Goal: Task Accomplishment & Management: Manage account settings

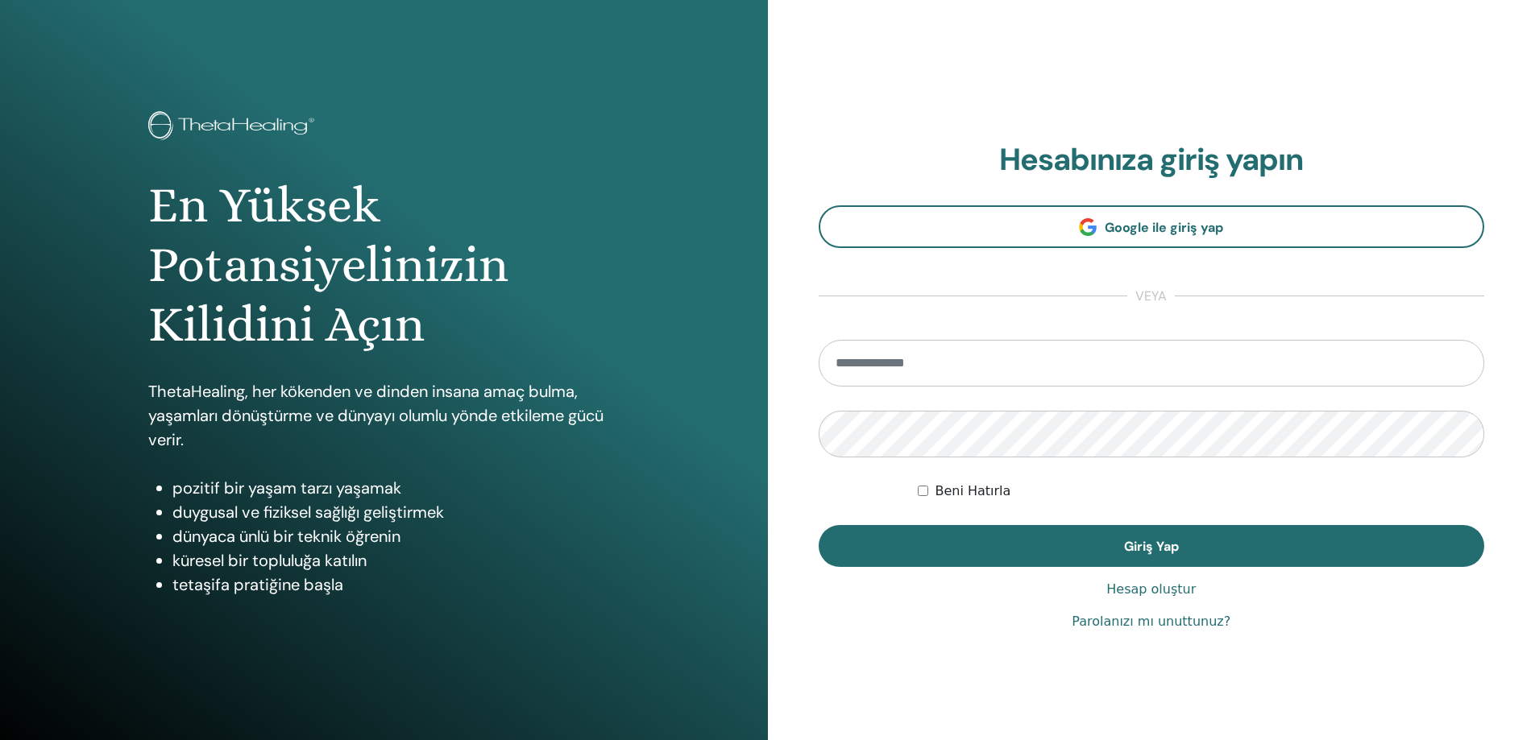
type input "**********"
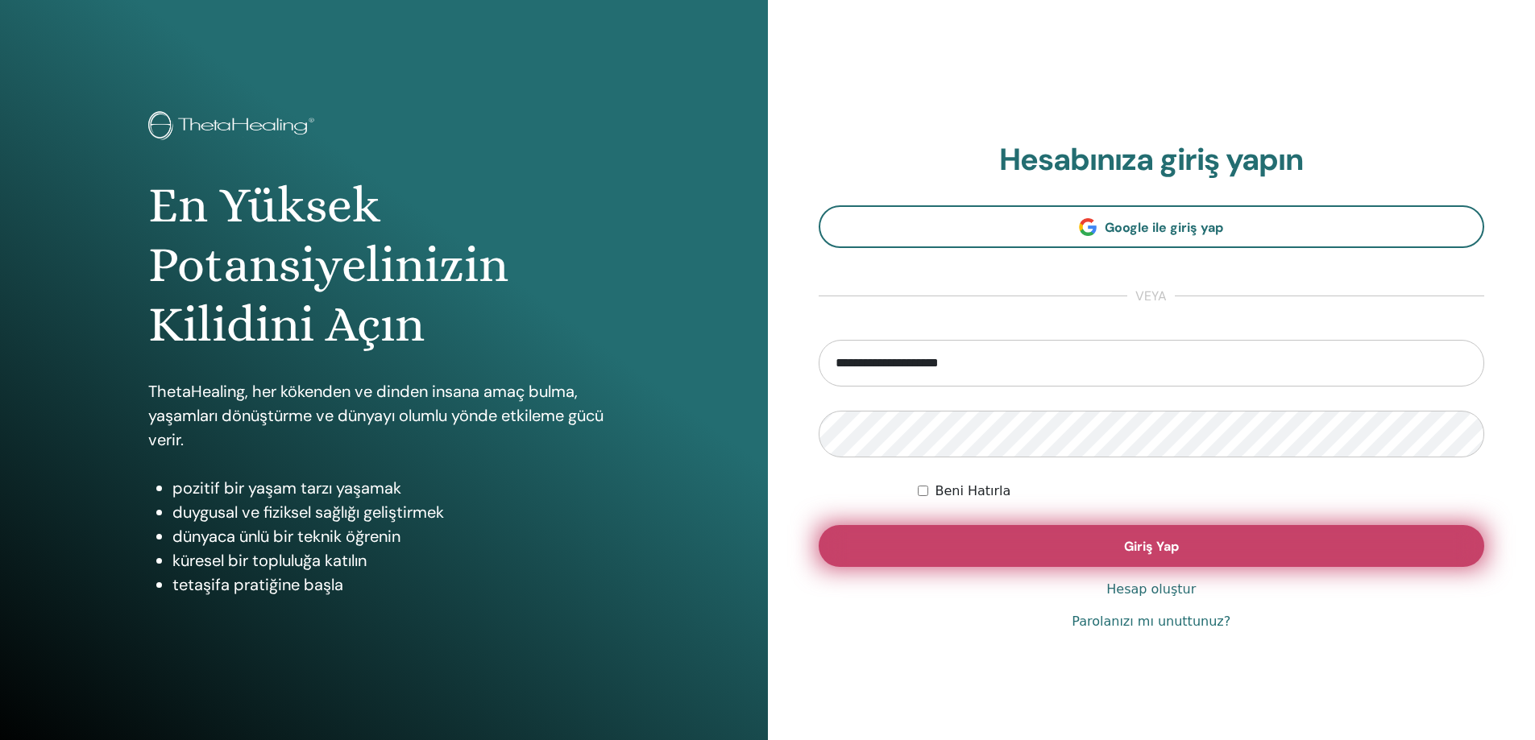
click at [1156, 547] on span "Giriş Yap" at bounding box center [1151, 546] width 55 height 17
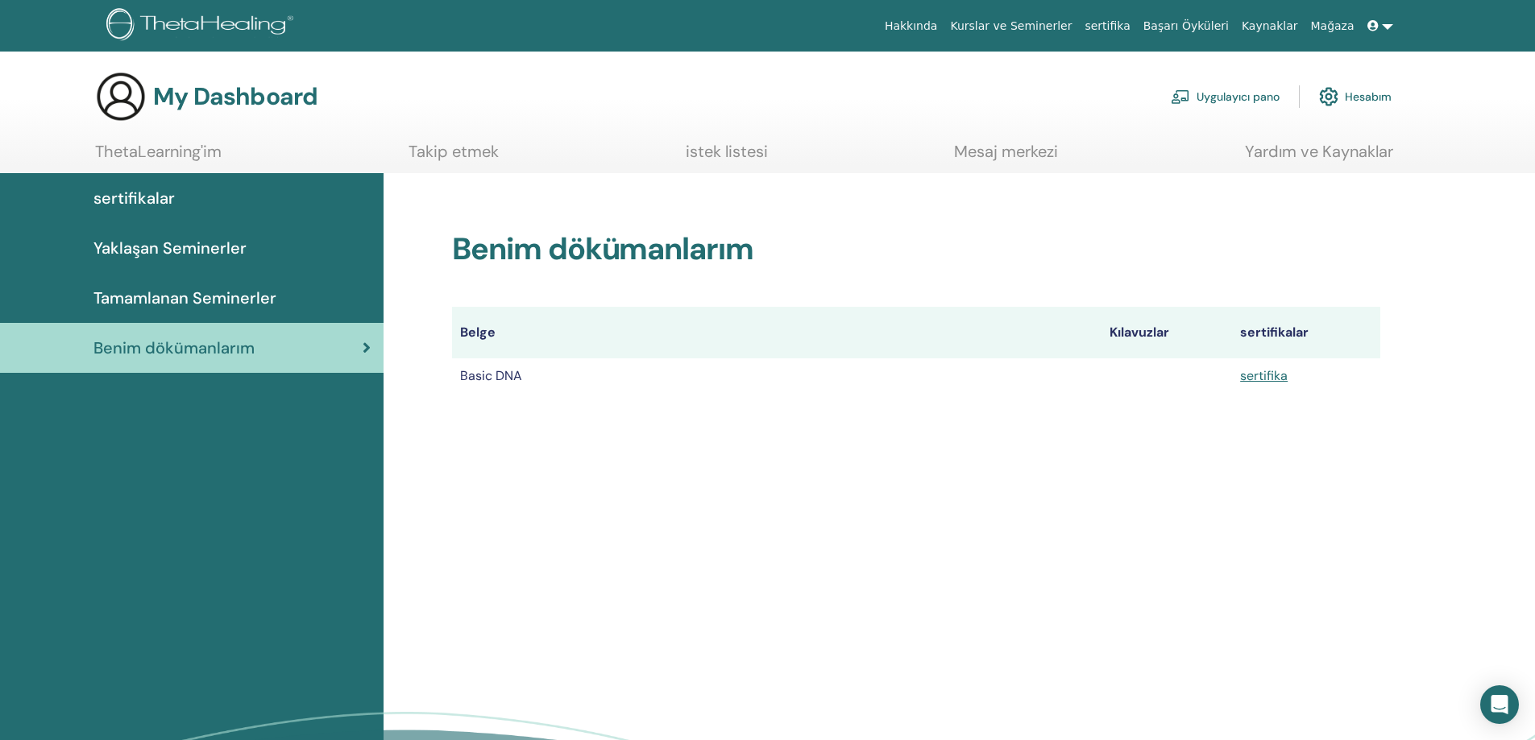
click at [1386, 30] on link at bounding box center [1380, 26] width 39 height 30
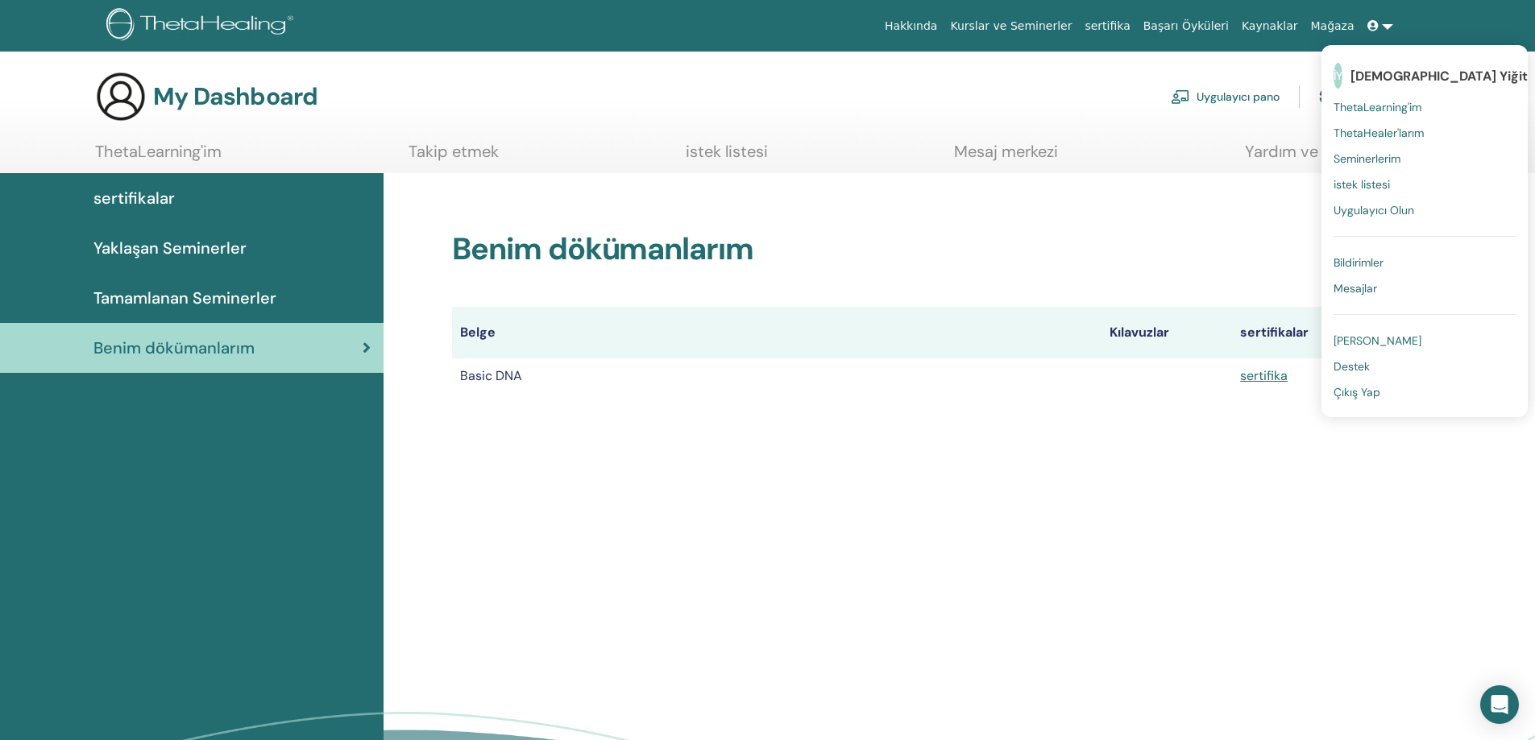
click at [1376, 392] on span "Çıkış Yap" at bounding box center [1356, 392] width 47 height 15
